Goal: Task Accomplishment & Management: Use online tool/utility

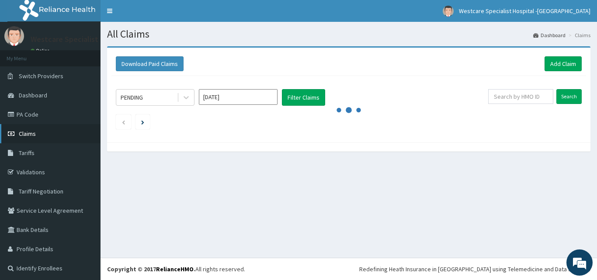
click at [35, 132] on span "Claims" at bounding box center [27, 134] width 17 height 8
click at [32, 130] on span "Claims" at bounding box center [27, 134] width 17 height 8
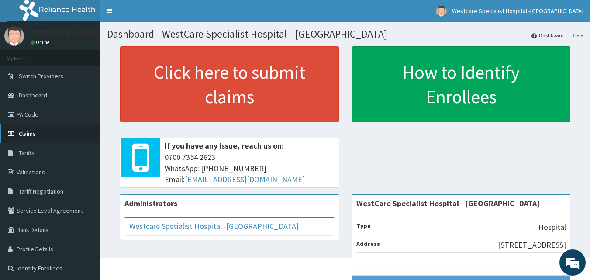
click at [27, 138] on link "Claims" at bounding box center [50, 133] width 100 height 19
